Goal: Task Accomplishment & Management: Complete application form

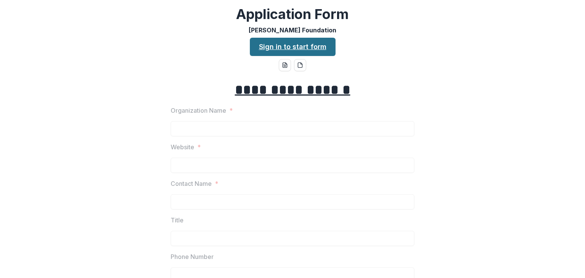
click at [304, 51] on link "Sign in to start form" at bounding box center [293, 47] width 86 height 18
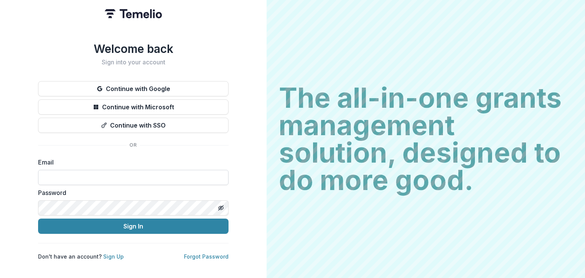
click at [93, 173] on input at bounding box center [133, 177] width 191 height 15
type input "**********"
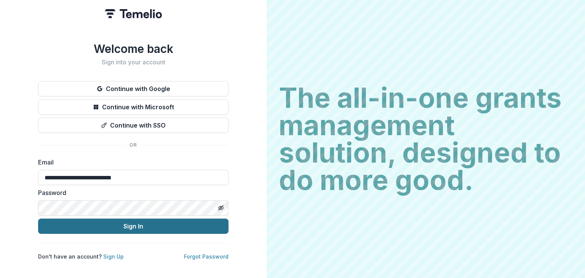
click at [136, 224] on button "Sign In" at bounding box center [133, 226] width 191 height 15
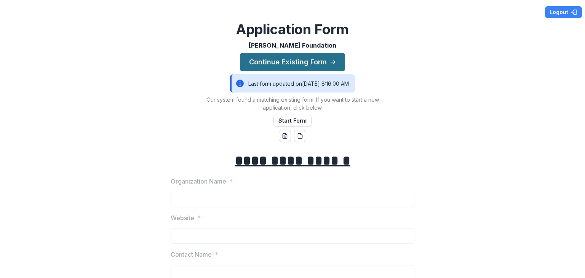
click at [282, 64] on button "Continue Existing Form" at bounding box center [292, 62] width 105 height 18
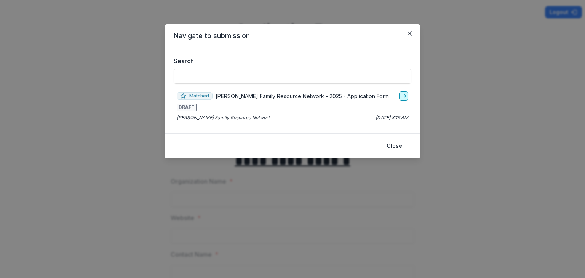
click at [401, 94] on icon "go-to" at bounding box center [404, 96] width 6 height 6
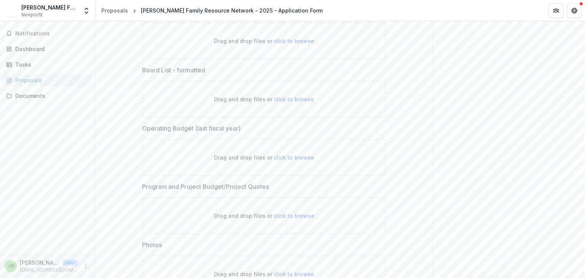
scroll to position [2554, 0]
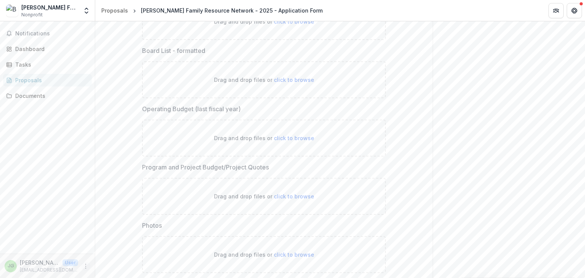
click at [84, 264] on icon "More" at bounding box center [86, 266] width 6 height 6
click at [117, 261] on button "Logout" at bounding box center [136, 262] width 82 height 13
